Goal: Find specific page/section: Find specific page/section

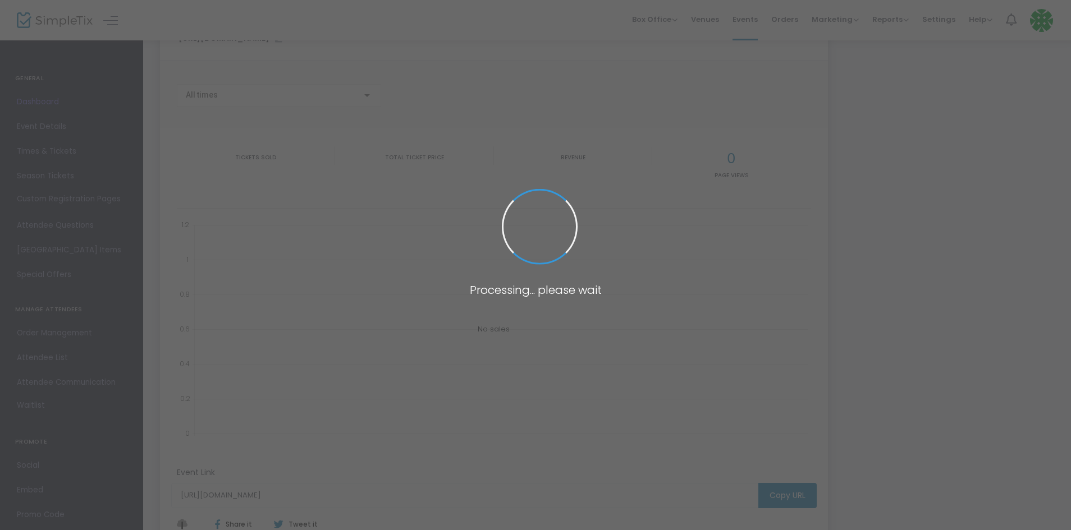
scroll to position [56, 0]
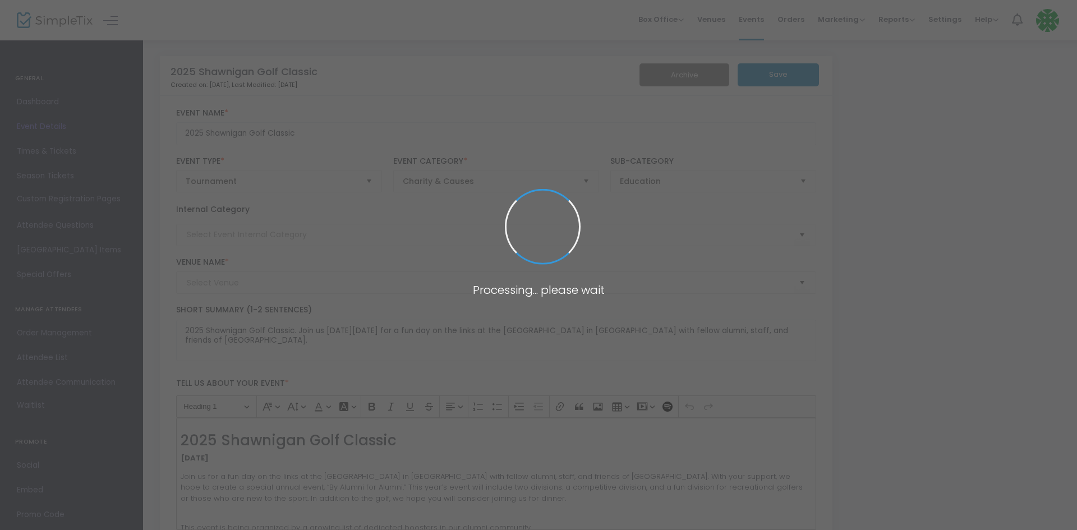
type input "University Golf Club"
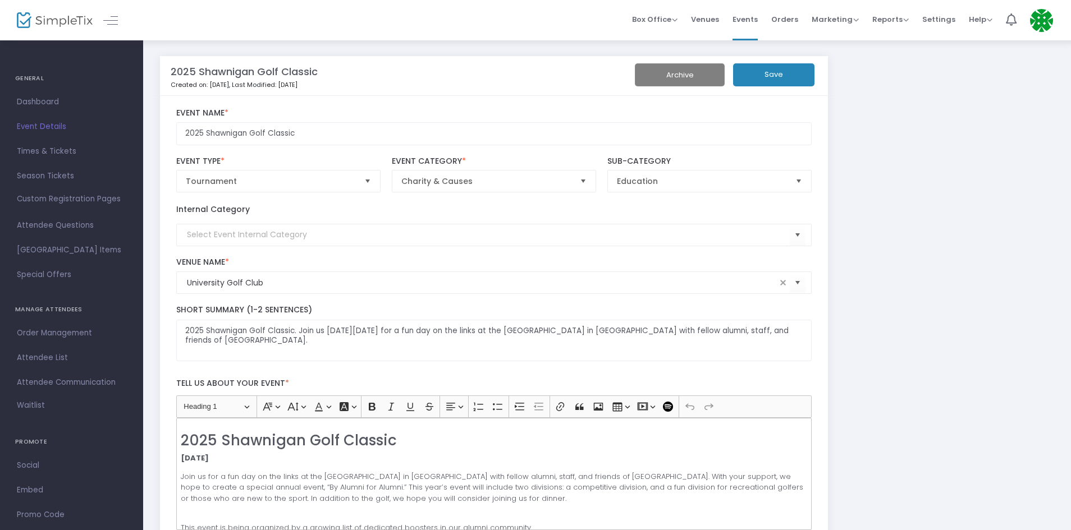
scroll to position [464, 0]
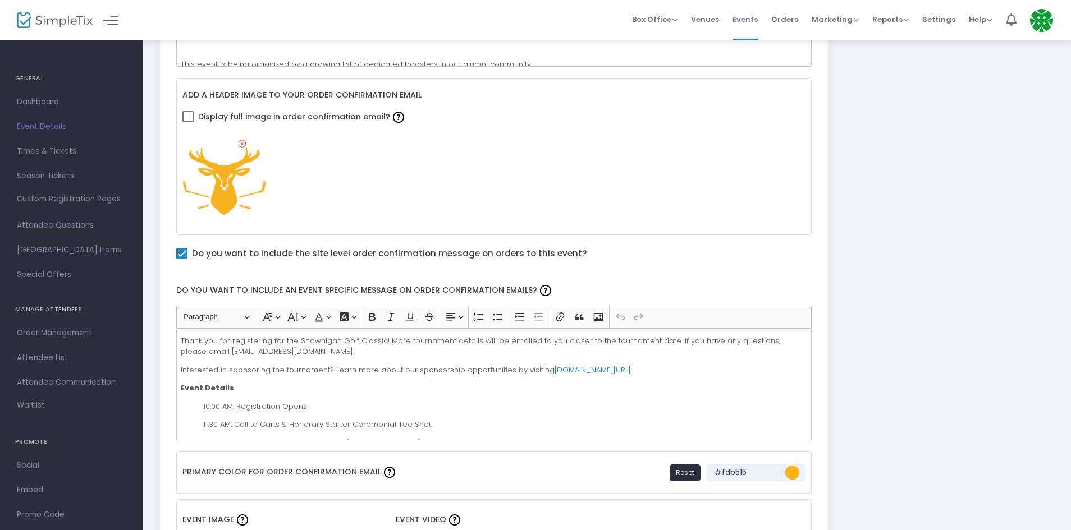
click at [746, 26] on span "Events" at bounding box center [744, 19] width 25 height 29
click at [0, 0] on span at bounding box center [0, 0] width 0 height 0
